Goal: Transaction & Acquisition: Download file/media

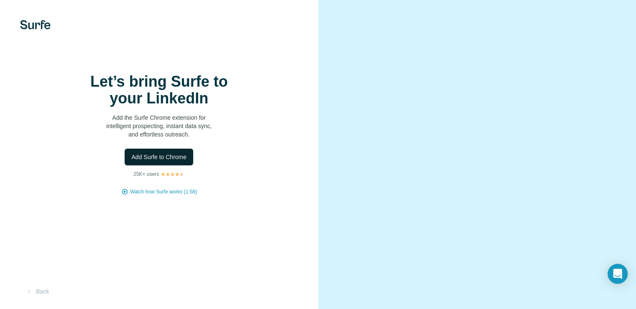
click at [174, 161] on span "Add Surfe to Chrome" at bounding box center [158, 157] width 55 height 8
click at [33, 26] on img at bounding box center [35, 24] width 31 height 9
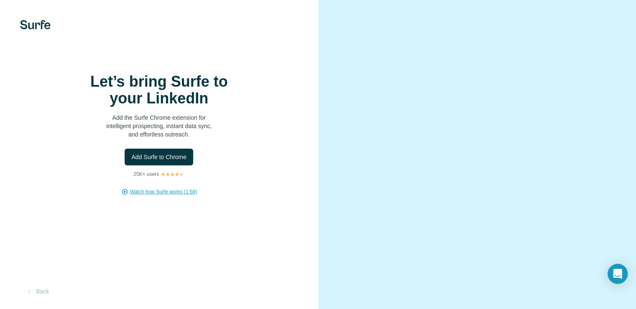
click at [163, 195] on span "Watch how Surfe works (1:58)" at bounding box center [163, 192] width 67 height 8
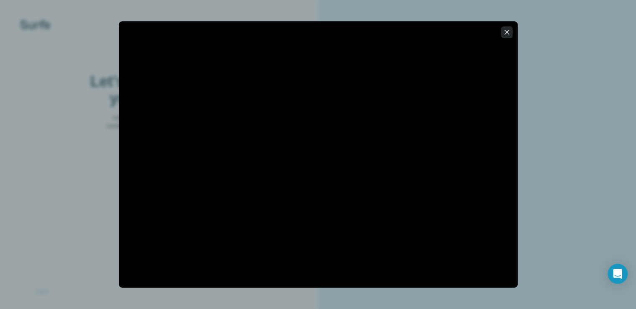
click at [509, 29] on icon "button" at bounding box center [507, 32] width 8 height 8
